Goal: Understand process/instructions

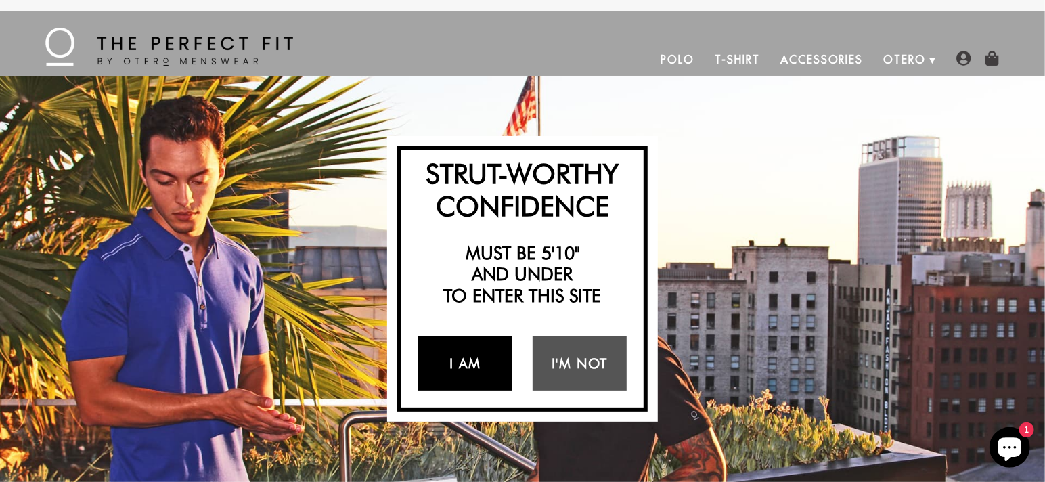
click at [469, 355] on link "I Am" at bounding box center [465, 363] width 94 height 54
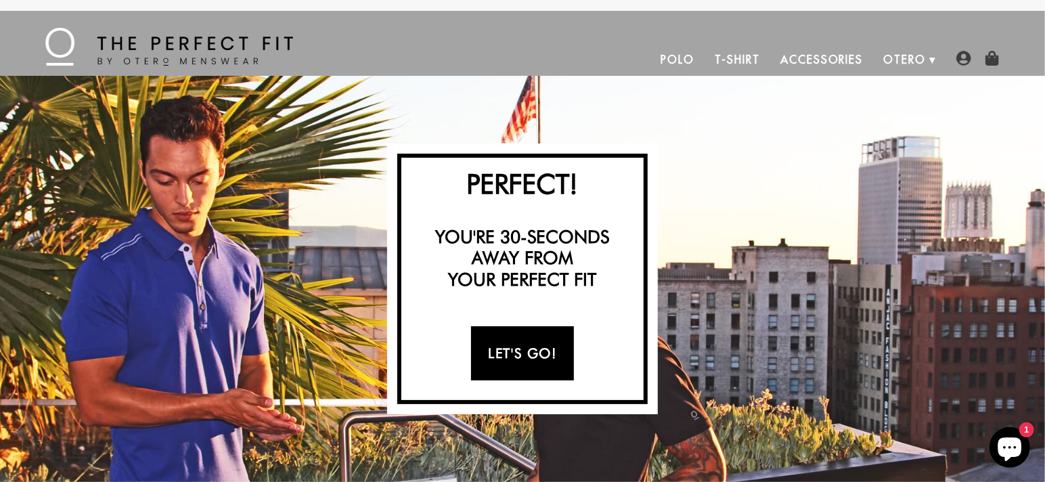
click at [509, 358] on link "Let's Go!" at bounding box center [522, 353] width 102 height 54
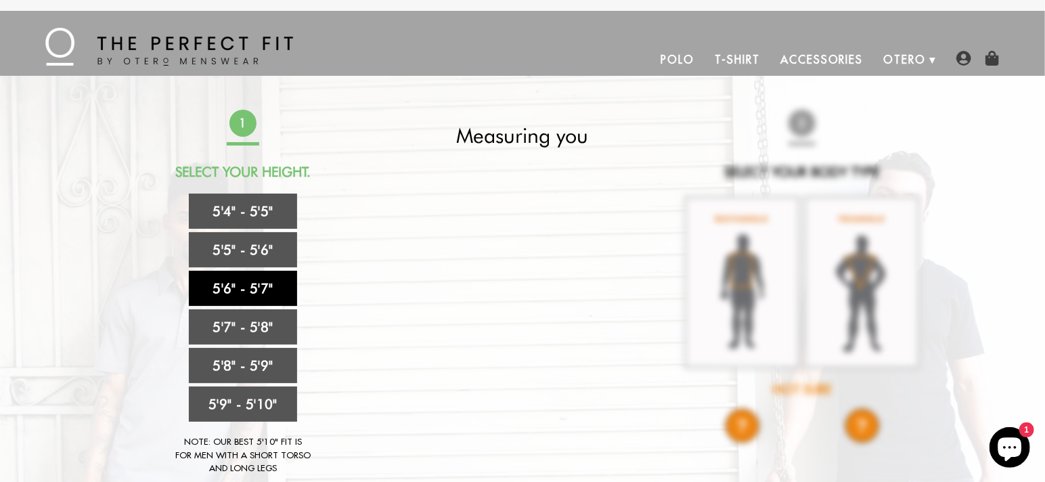
click at [263, 280] on link "5'6" - 5'7"" at bounding box center [243, 288] width 108 height 35
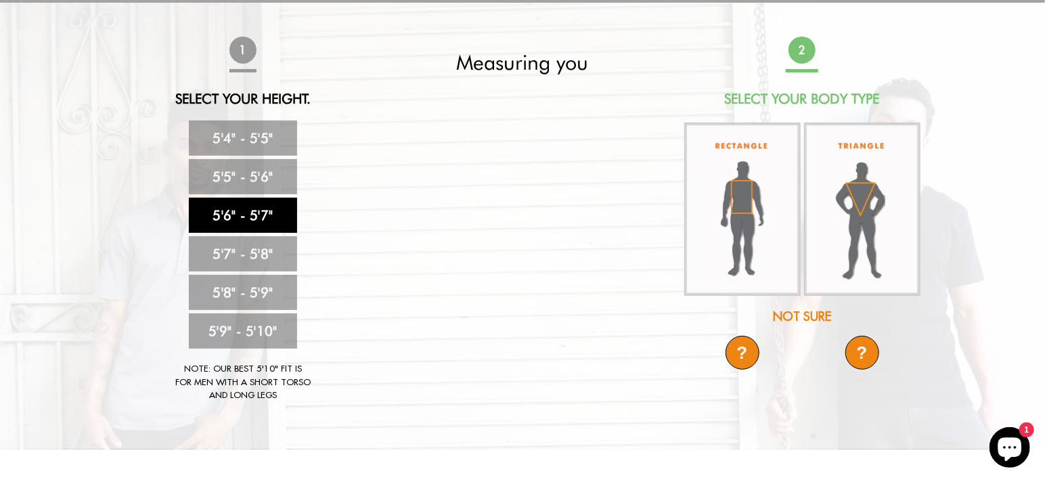
scroll to position [85, 0]
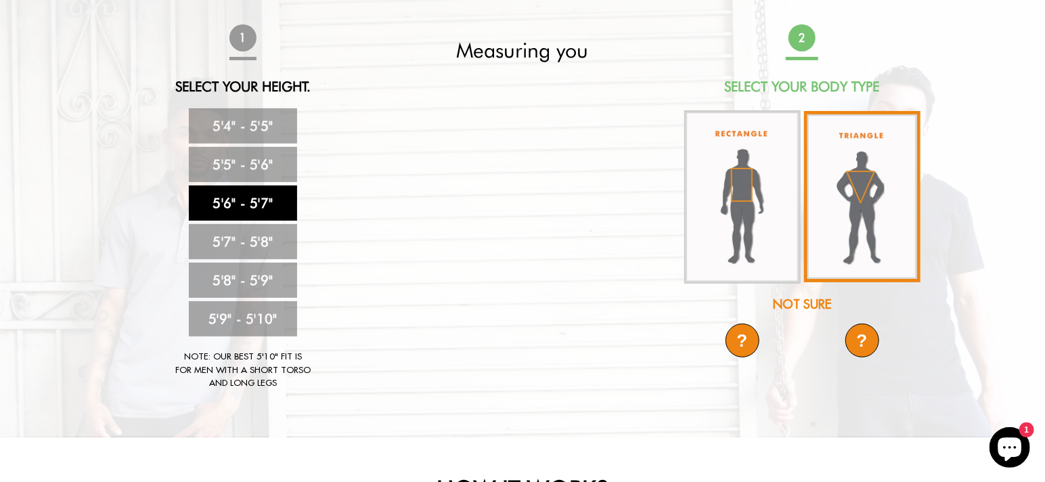
click at [866, 182] on img at bounding box center [862, 196] width 116 height 171
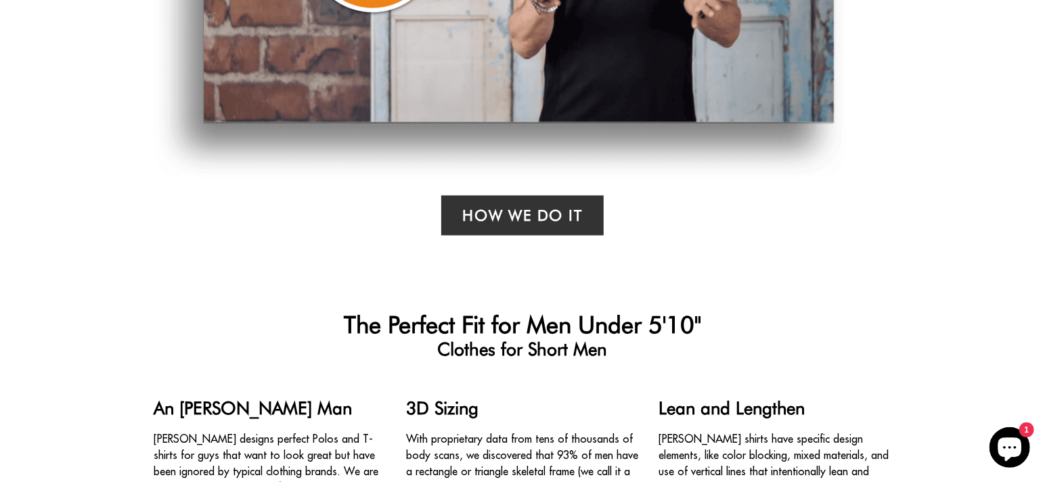
scroll to position [847, 0]
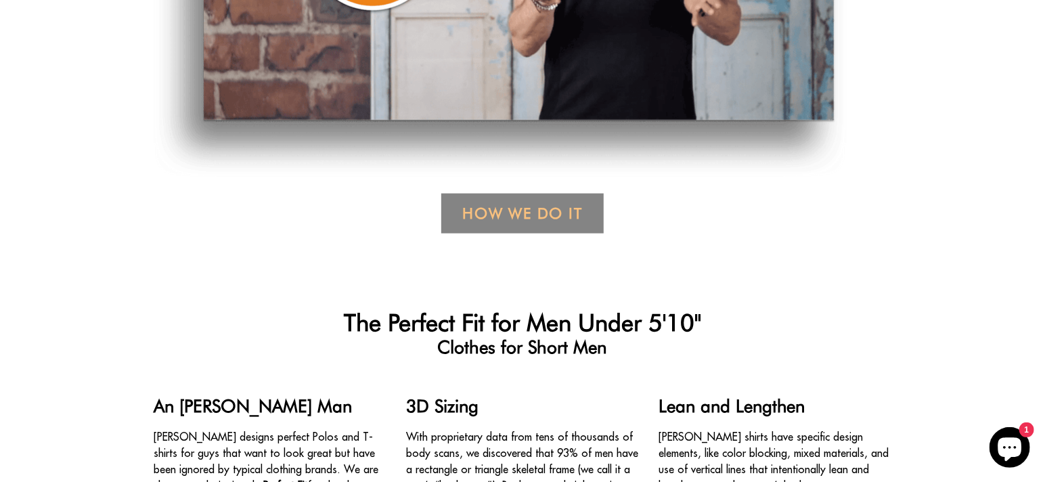
click at [519, 215] on link "How We Do it" at bounding box center [522, 214] width 162 height 40
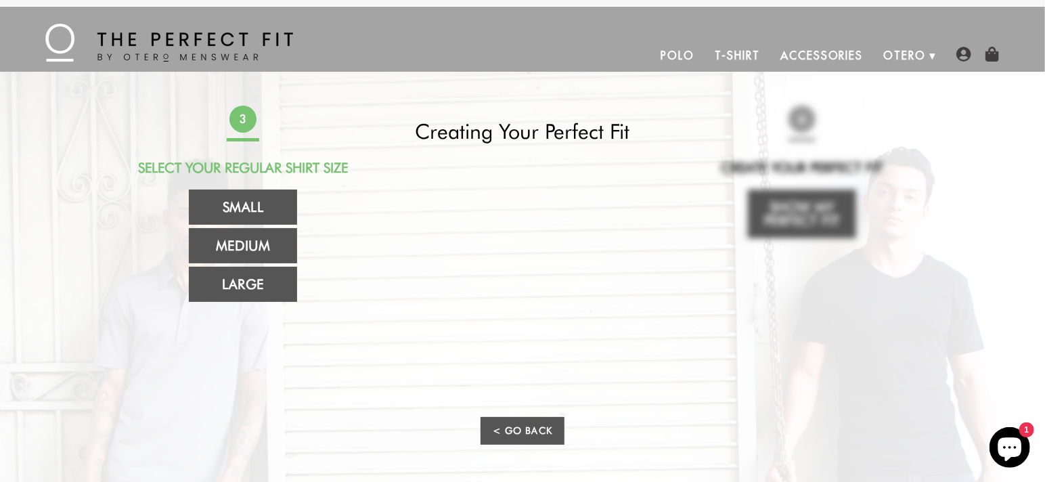
scroll to position [85, 0]
